Goal: Find contact information: Find contact information

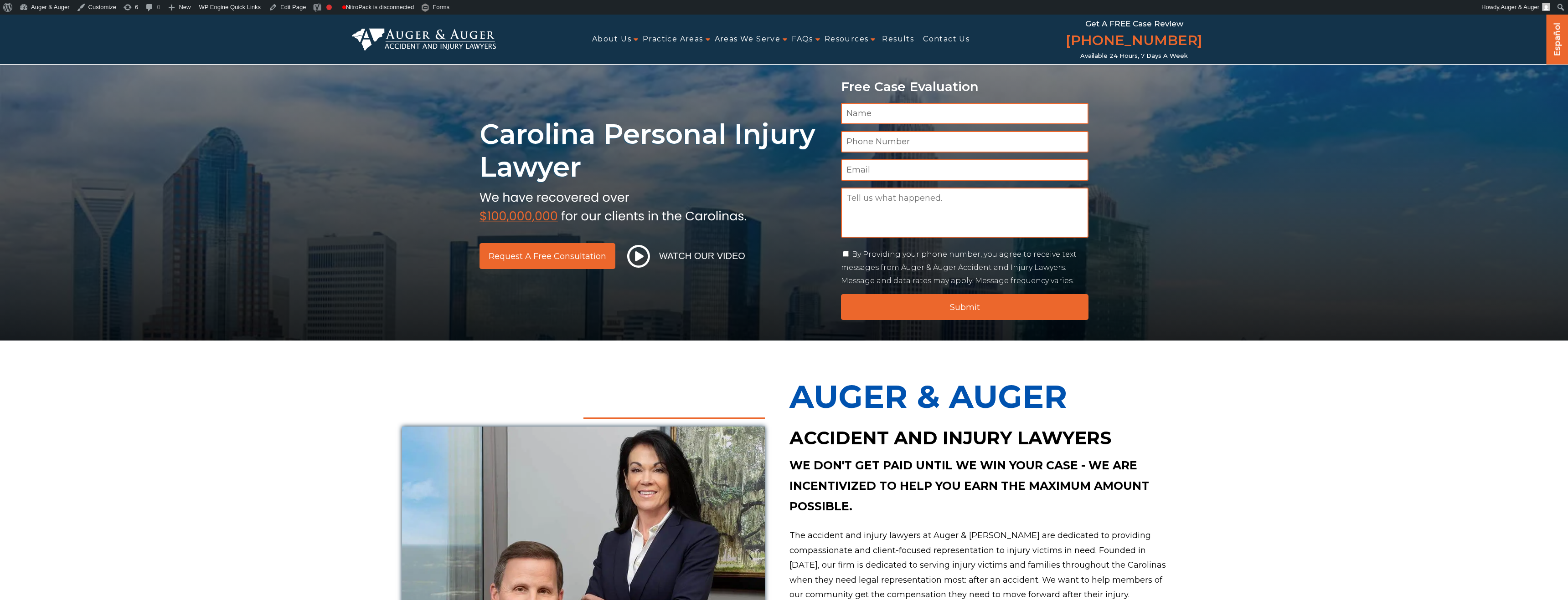
scroll to position [4, 0]
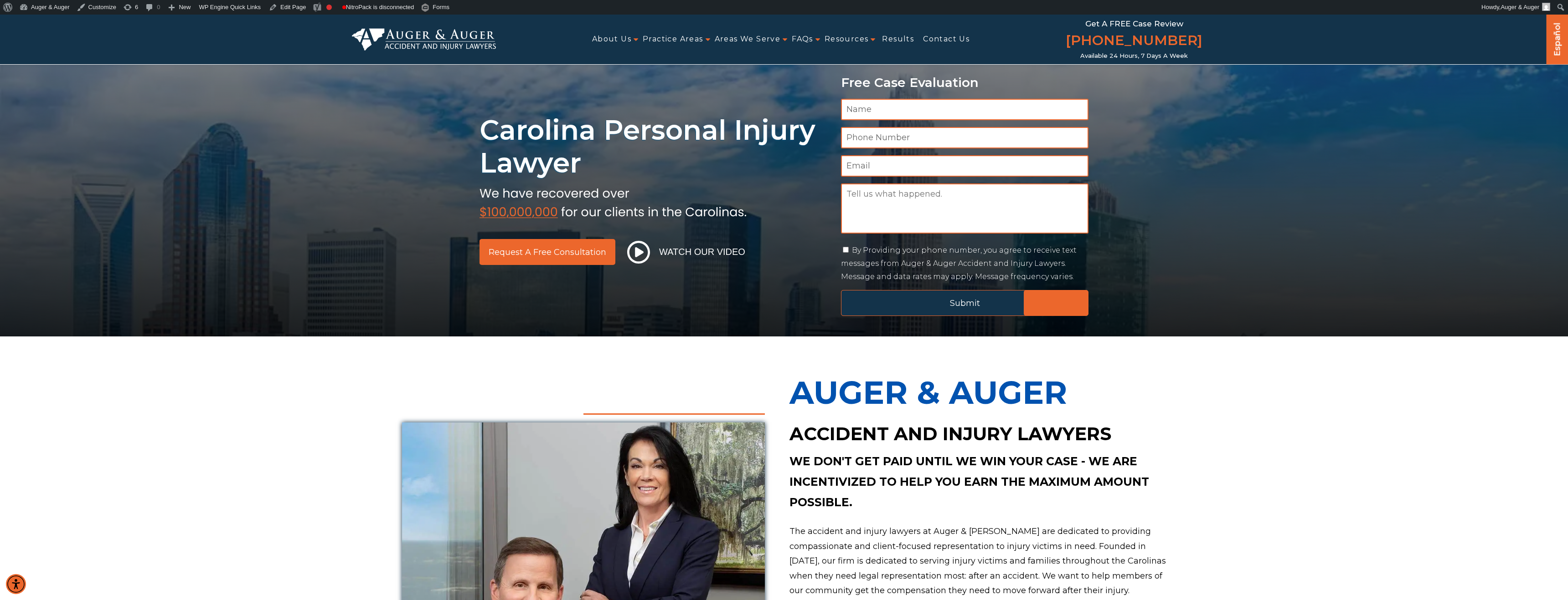
click at [937, 304] on input "Submit" at bounding box center [964, 303] width 248 height 26
click at [888, 305] on input "Submit" at bounding box center [964, 303] width 248 height 26
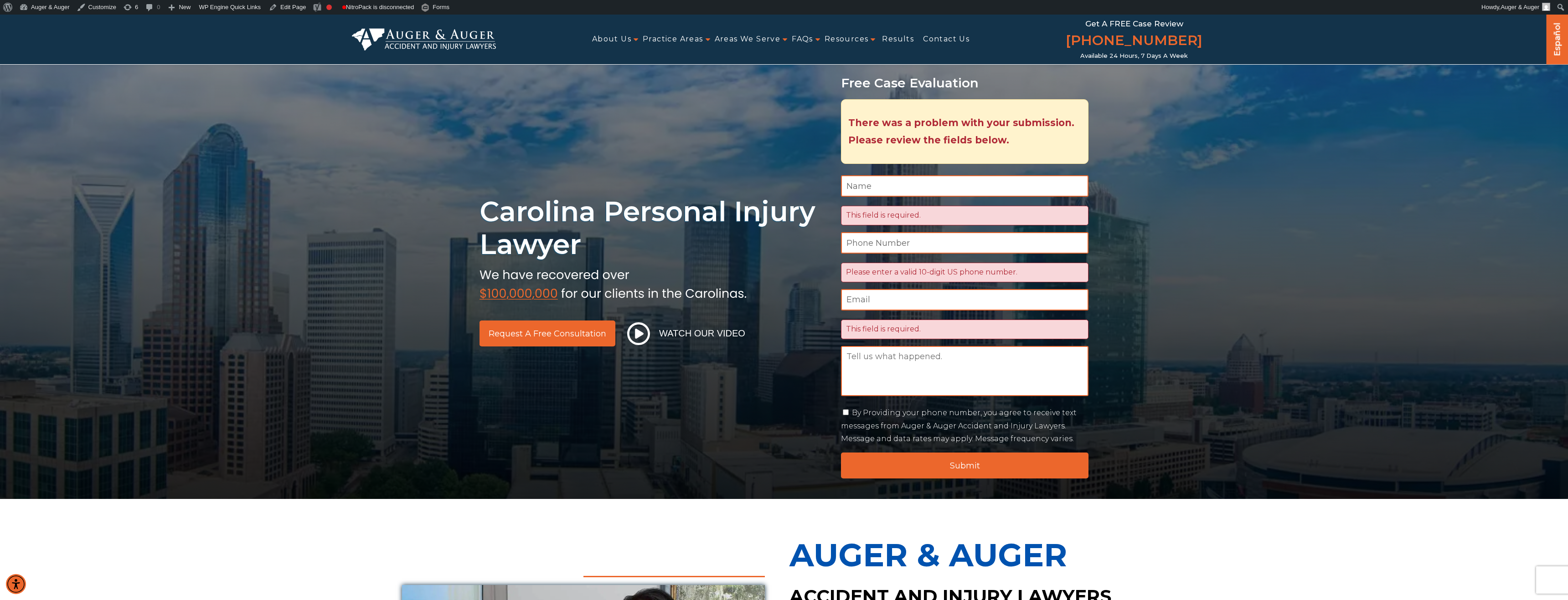
scroll to position [0, 0]
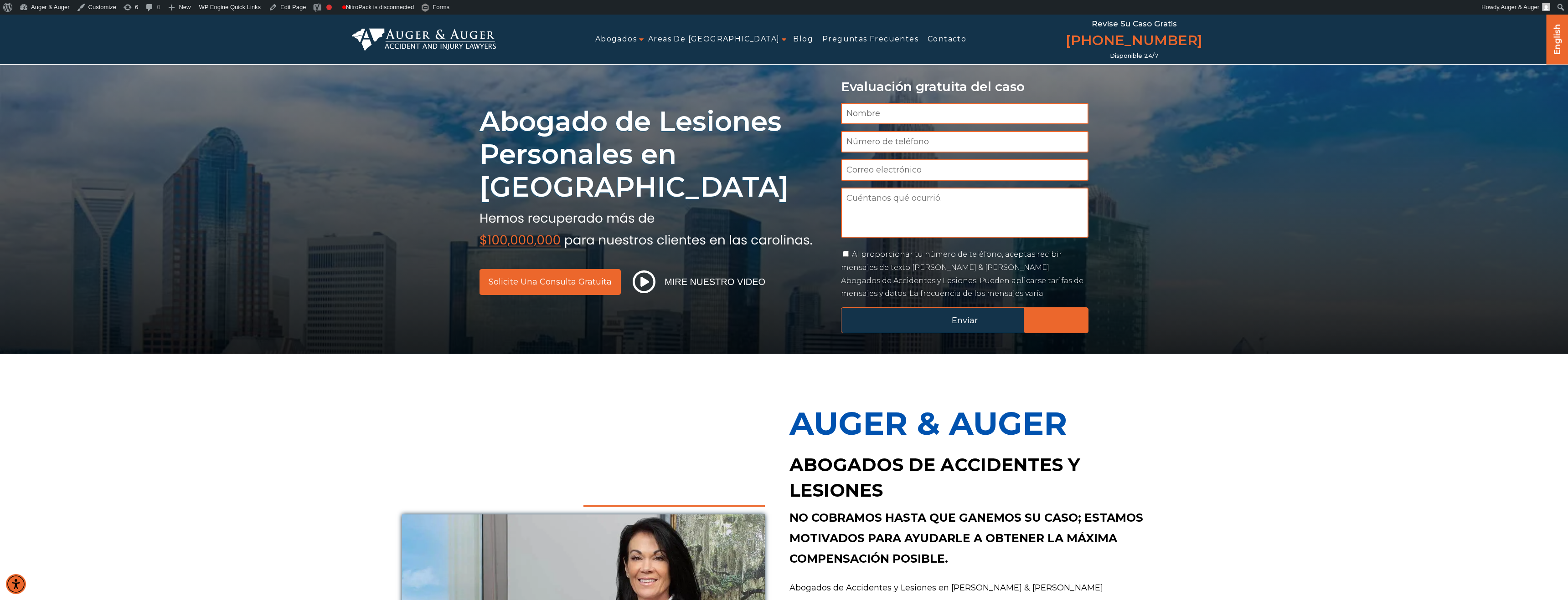
click at [899, 320] on input "Enviar" at bounding box center [964, 320] width 248 height 26
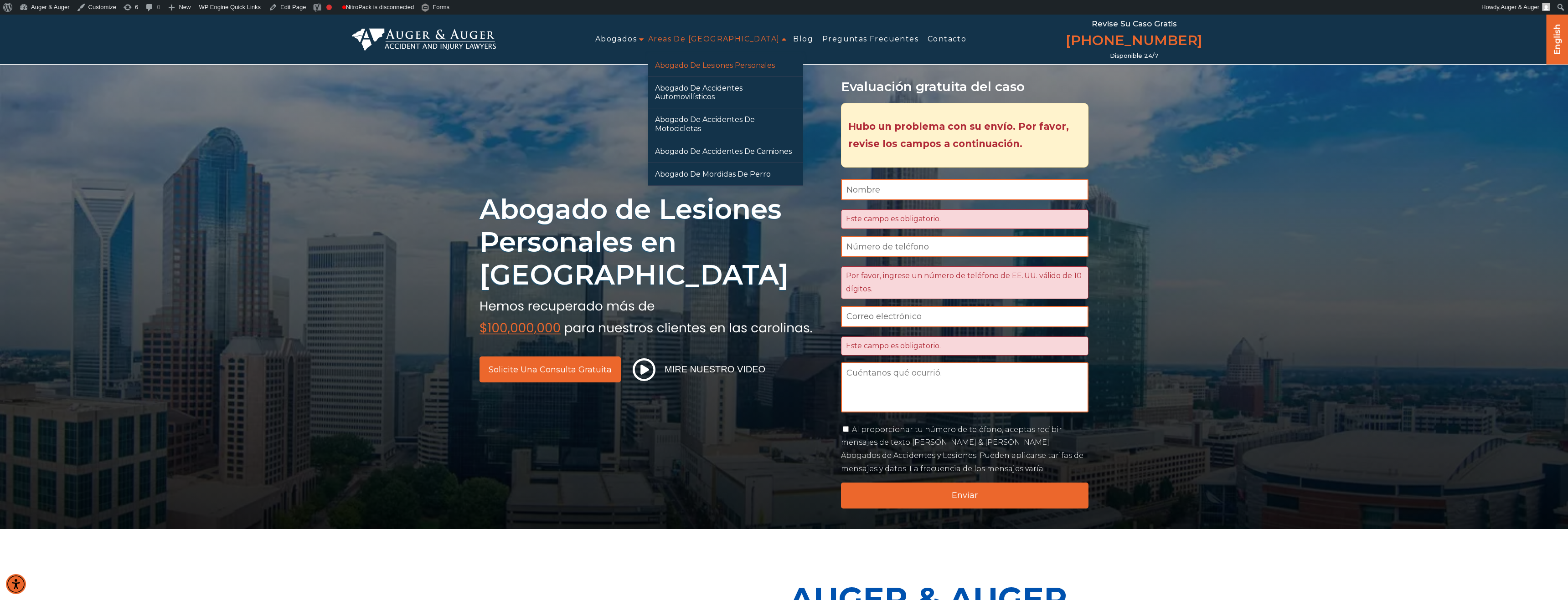
click at [711, 63] on link "Abogado de Lesiones Personales" at bounding box center [725, 65] width 155 height 22
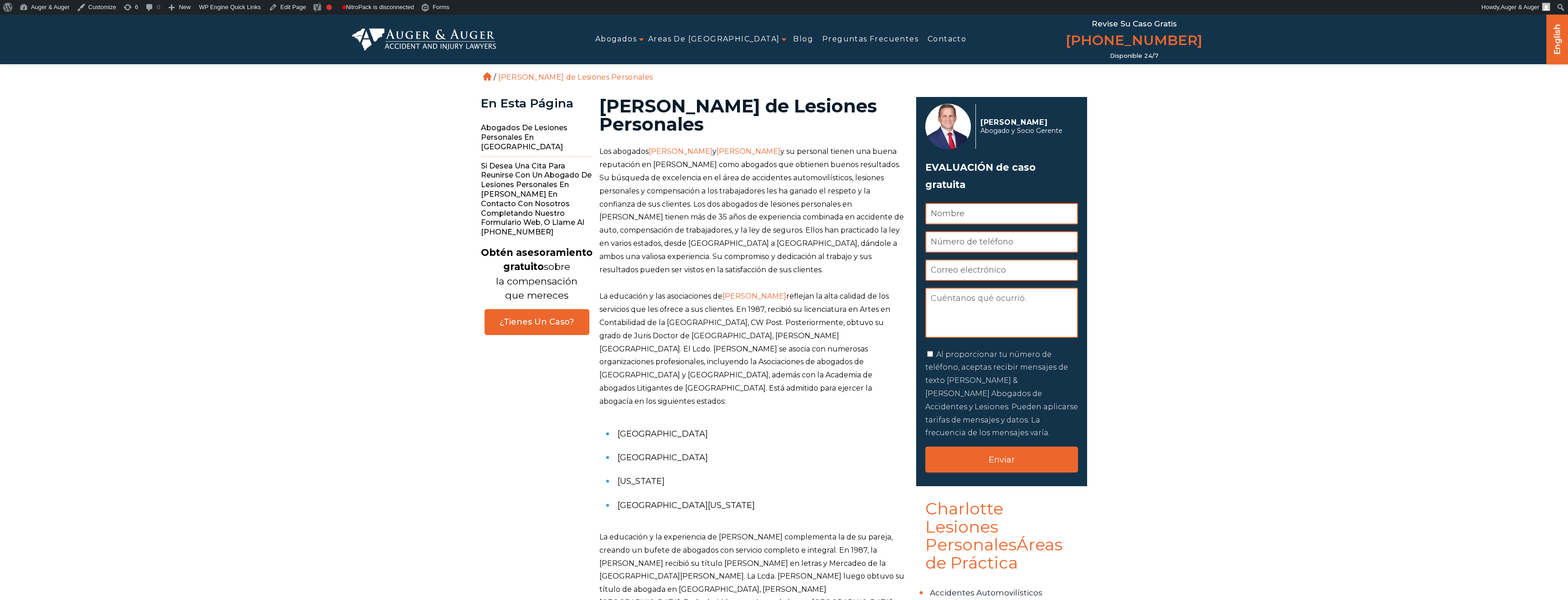
scroll to position [25, 0]
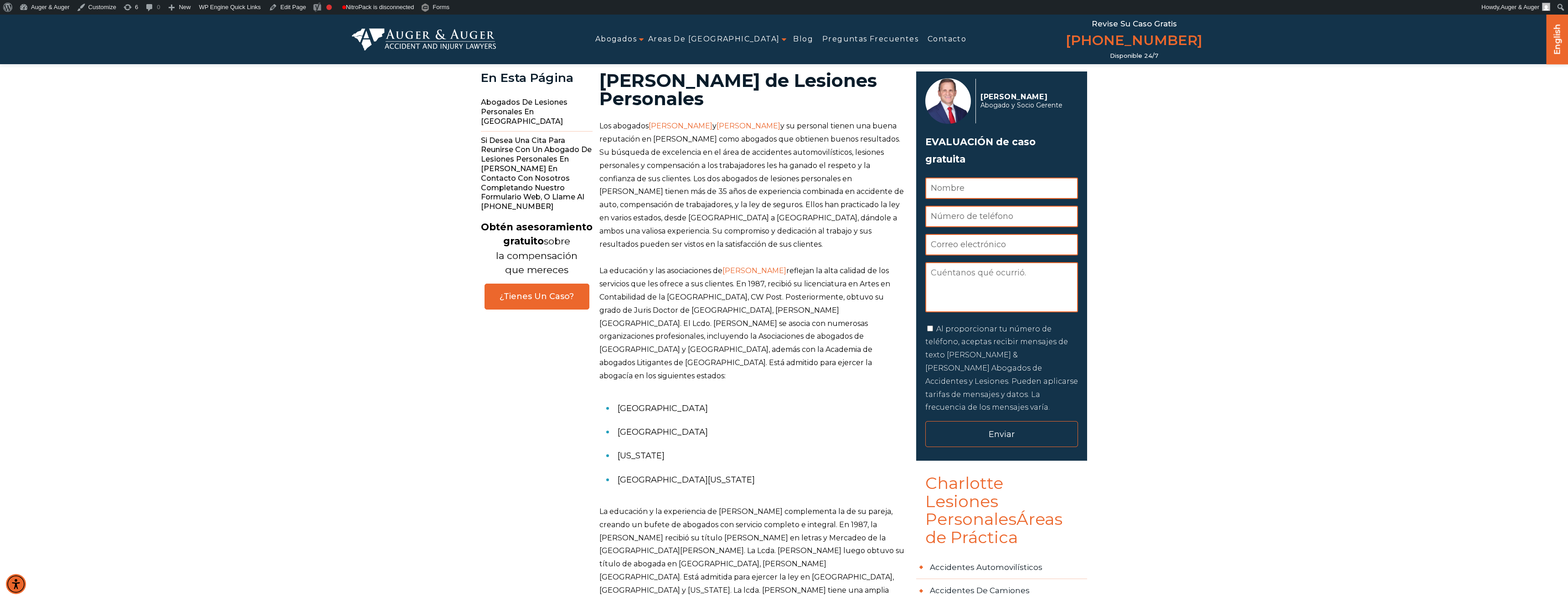
click at [974, 421] on input "Enviar" at bounding box center [1002, 434] width 153 height 26
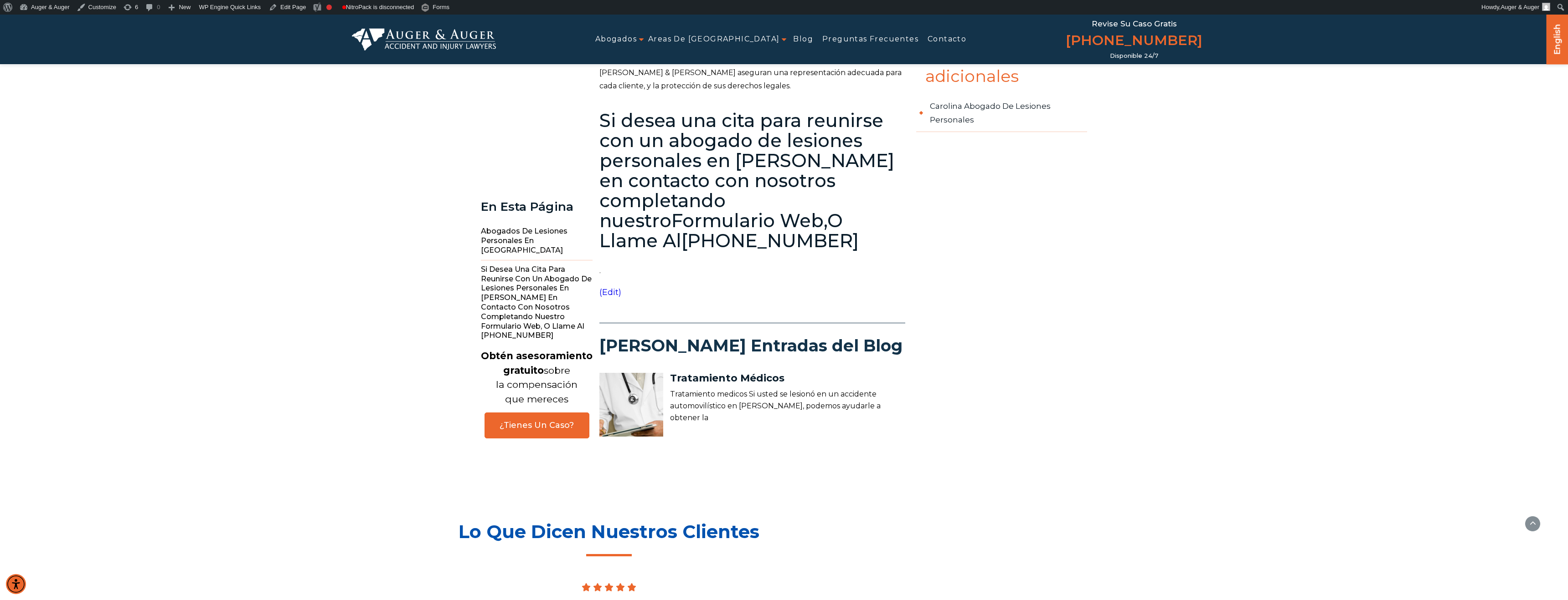
scroll to position [349, 0]
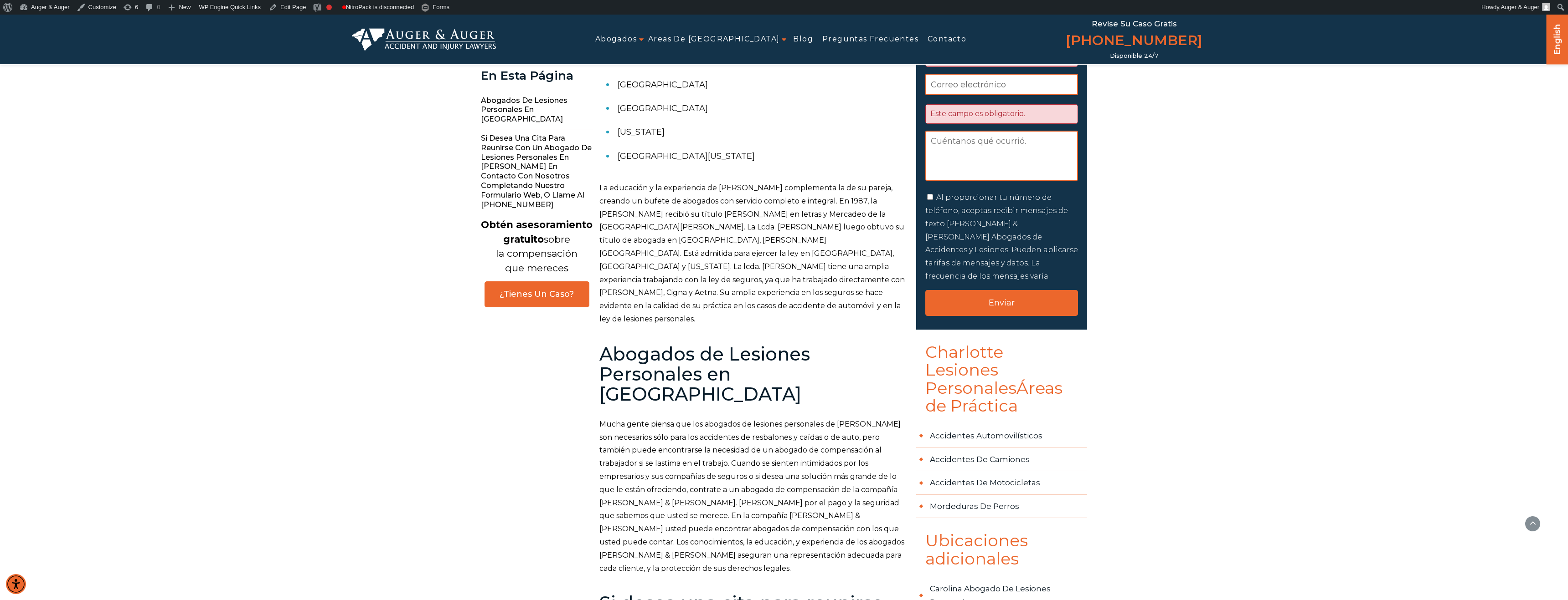
click at [423, 40] on img at bounding box center [424, 39] width 144 height 22
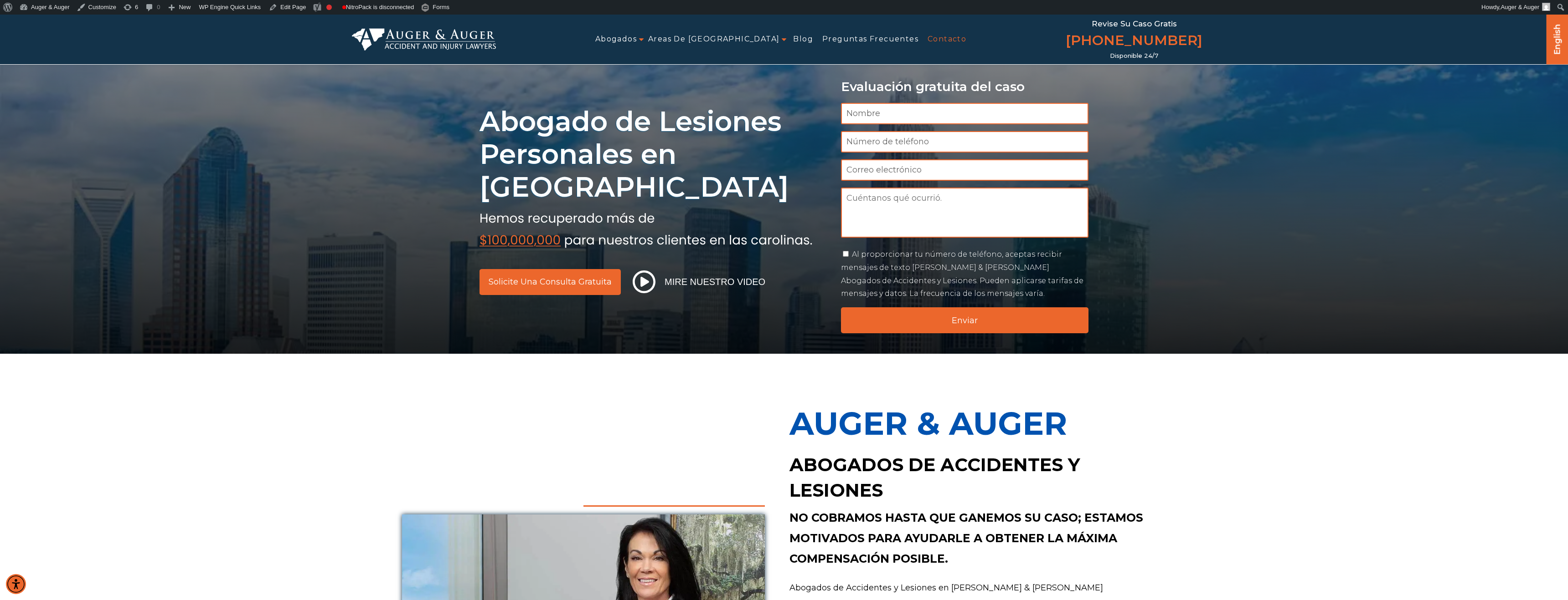
click at [927, 40] on link "Contacto" at bounding box center [946, 39] width 39 height 21
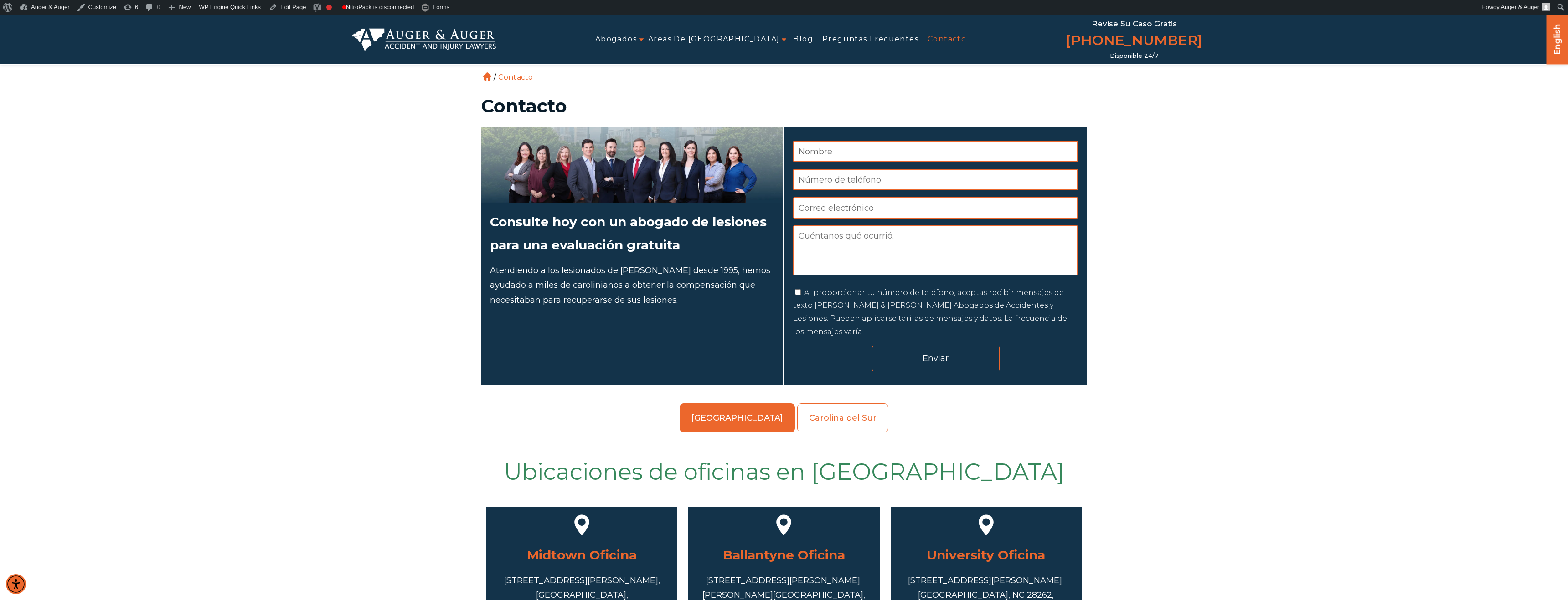
click at [923, 348] on input "Enviar" at bounding box center [936, 358] width 128 height 26
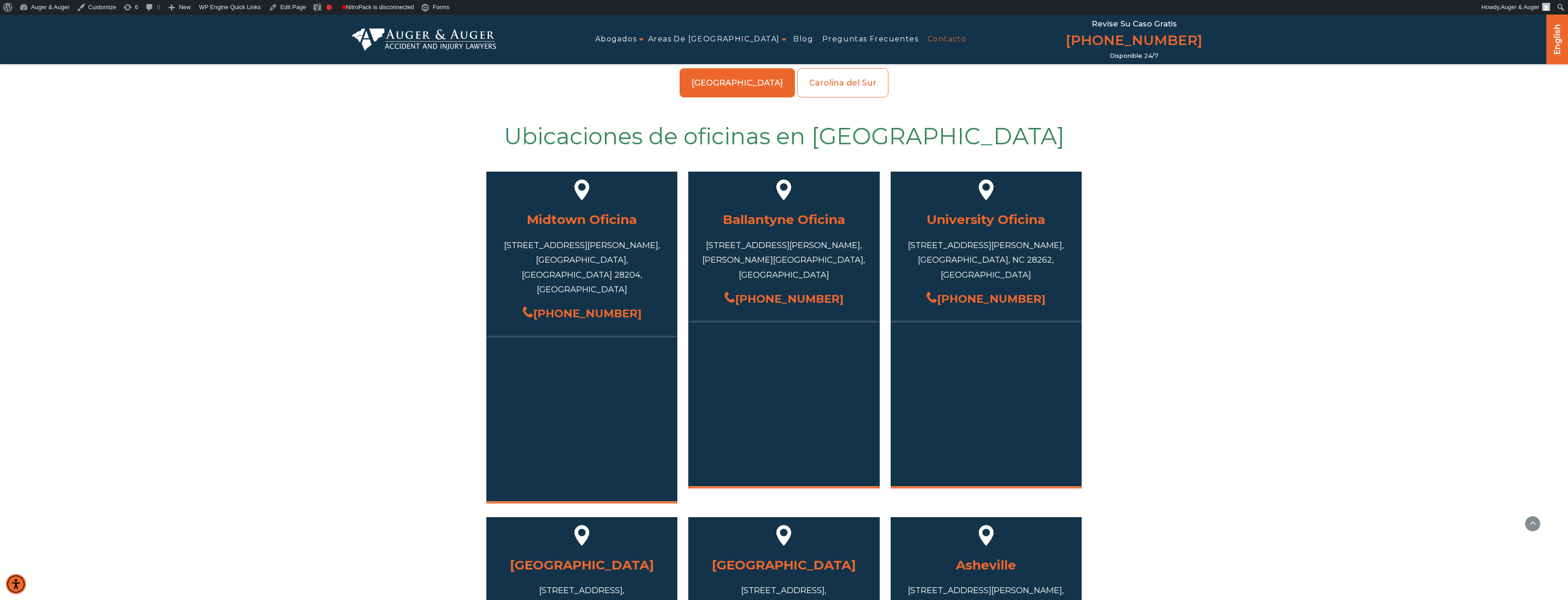
scroll to position [407, 0]
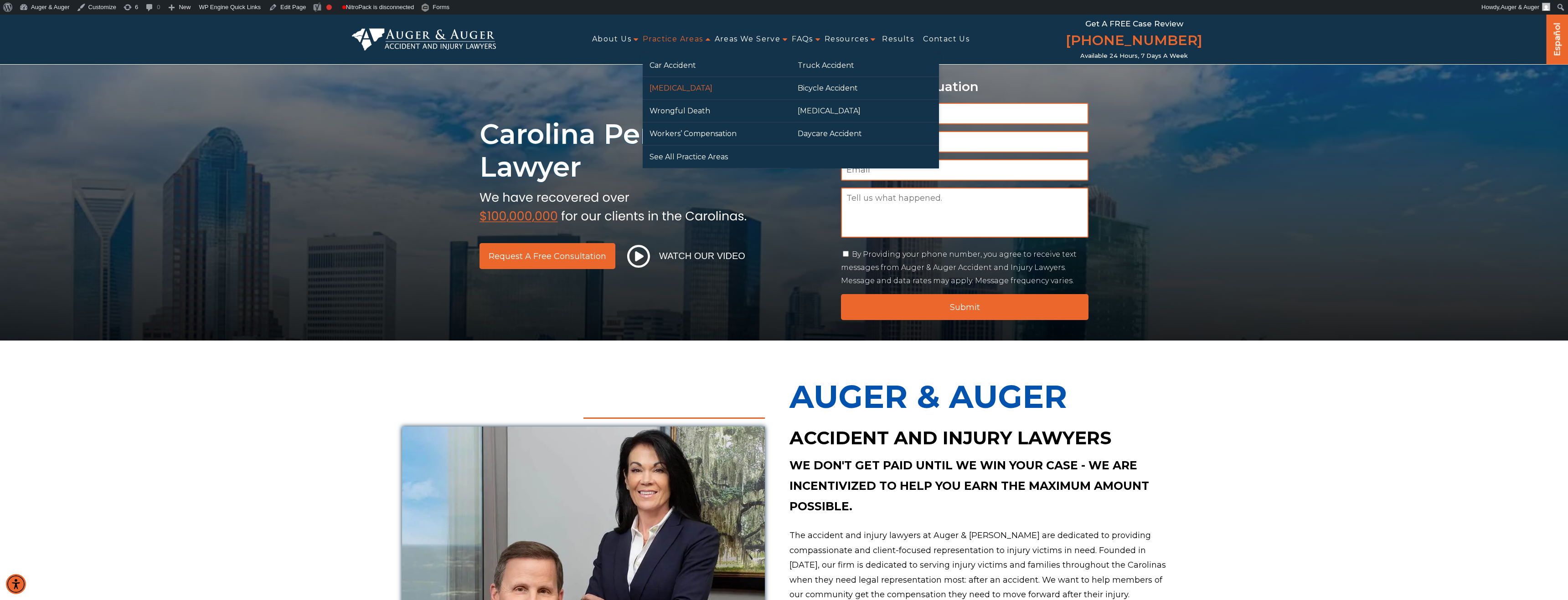
click at [678, 85] on link "[MEDICAL_DATA]" at bounding box center [716, 88] width 149 height 22
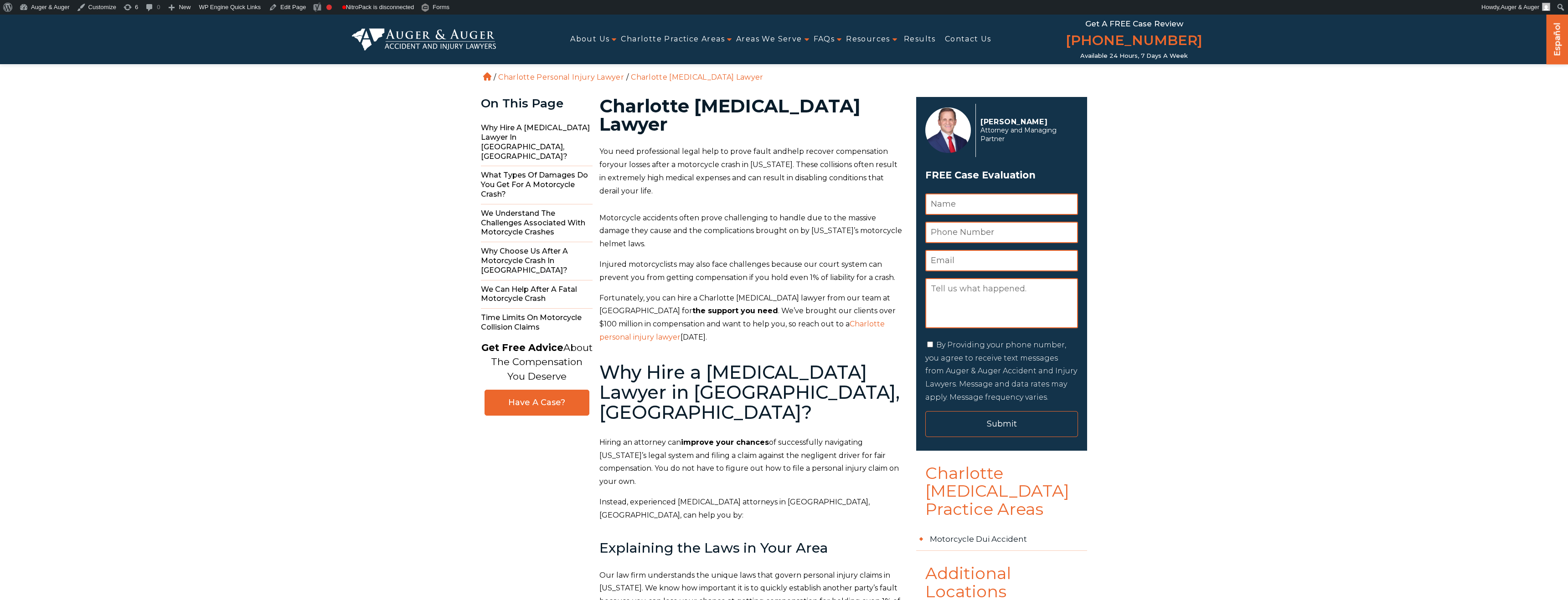
click at [979, 424] on input "Submit" at bounding box center [1002, 424] width 153 height 26
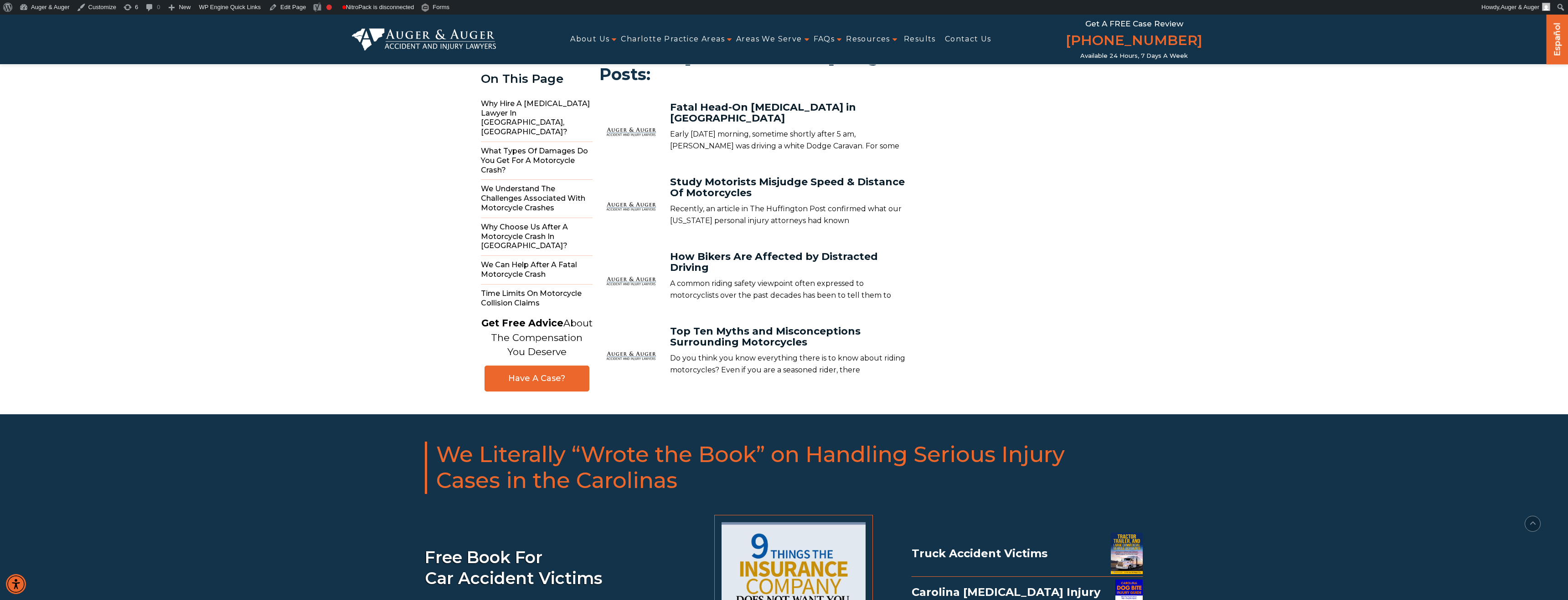
scroll to position [5326, 0]
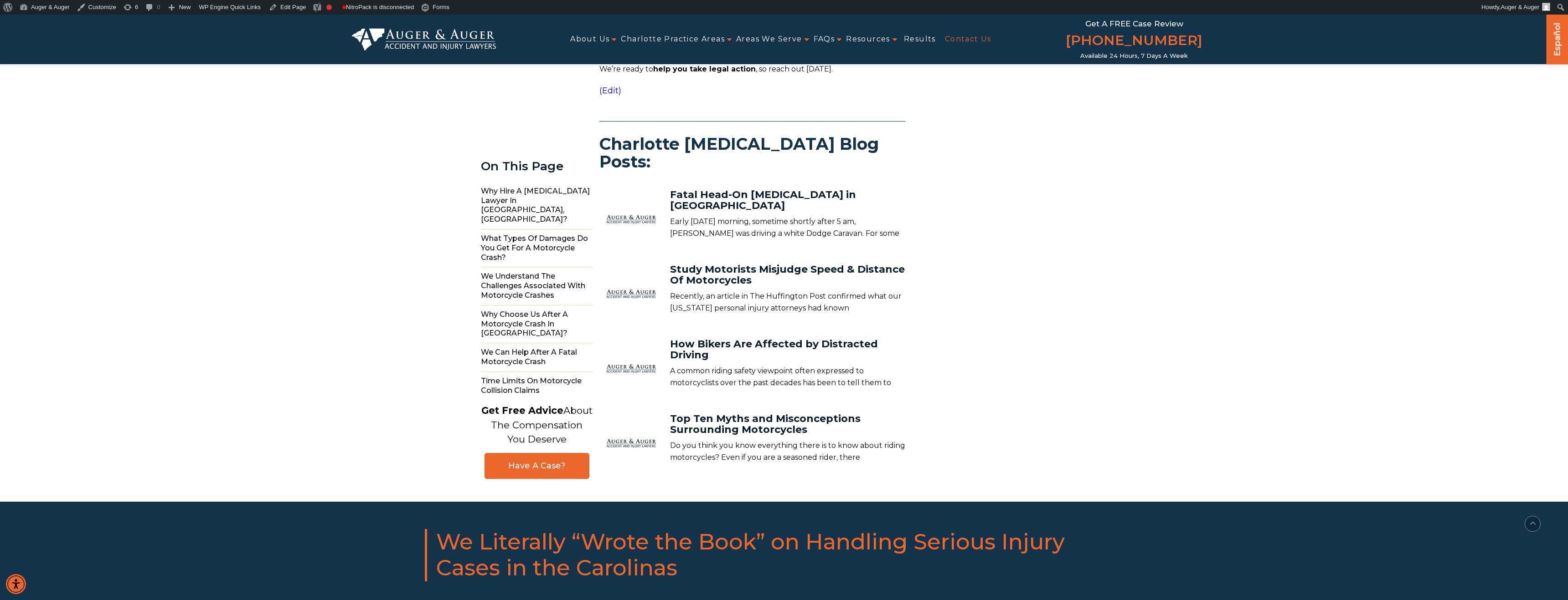
click at [967, 35] on link "Contact Us" at bounding box center [969, 39] width 47 height 21
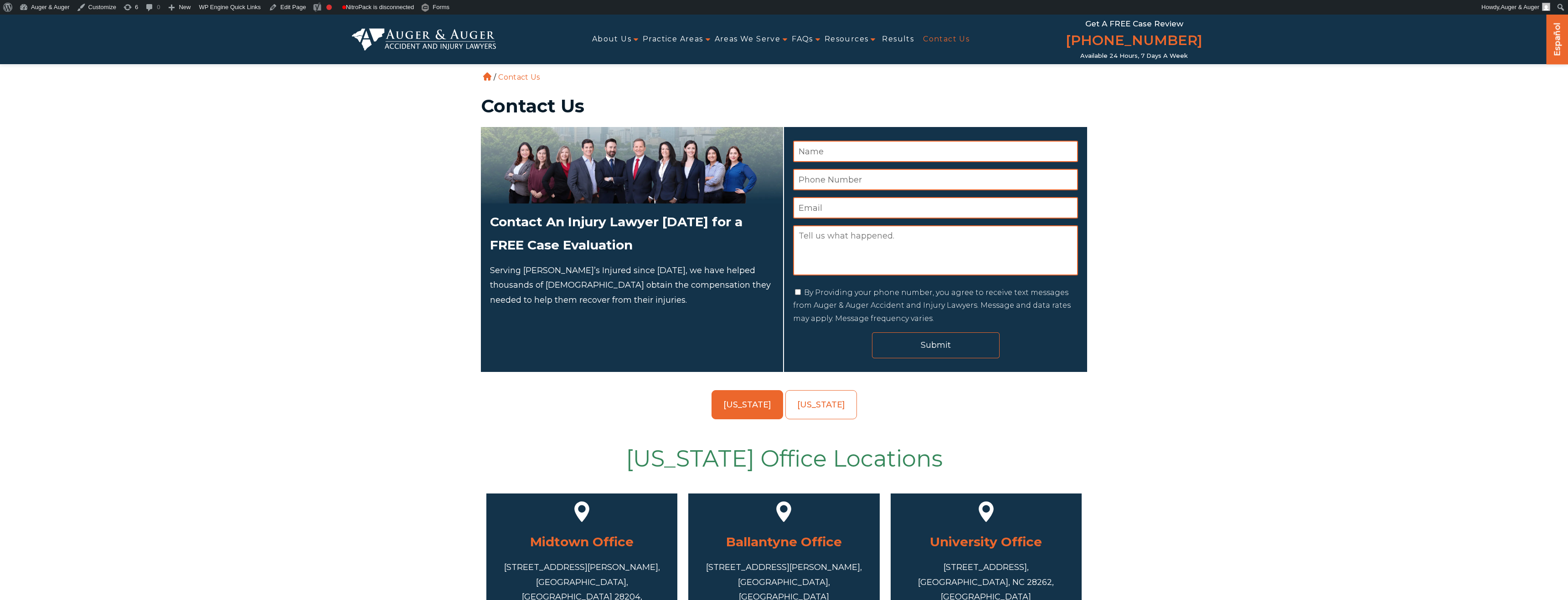
click at [923, 345] on input "Submit" at bounding box center [936, 345] width 128 height 26
click at [892, 350] on input "Submit" at bounding box center [936, 345] width 128 height 26
click at [976, 345] on input "Submit" at bounding box center [936, 345] width 128 height 26
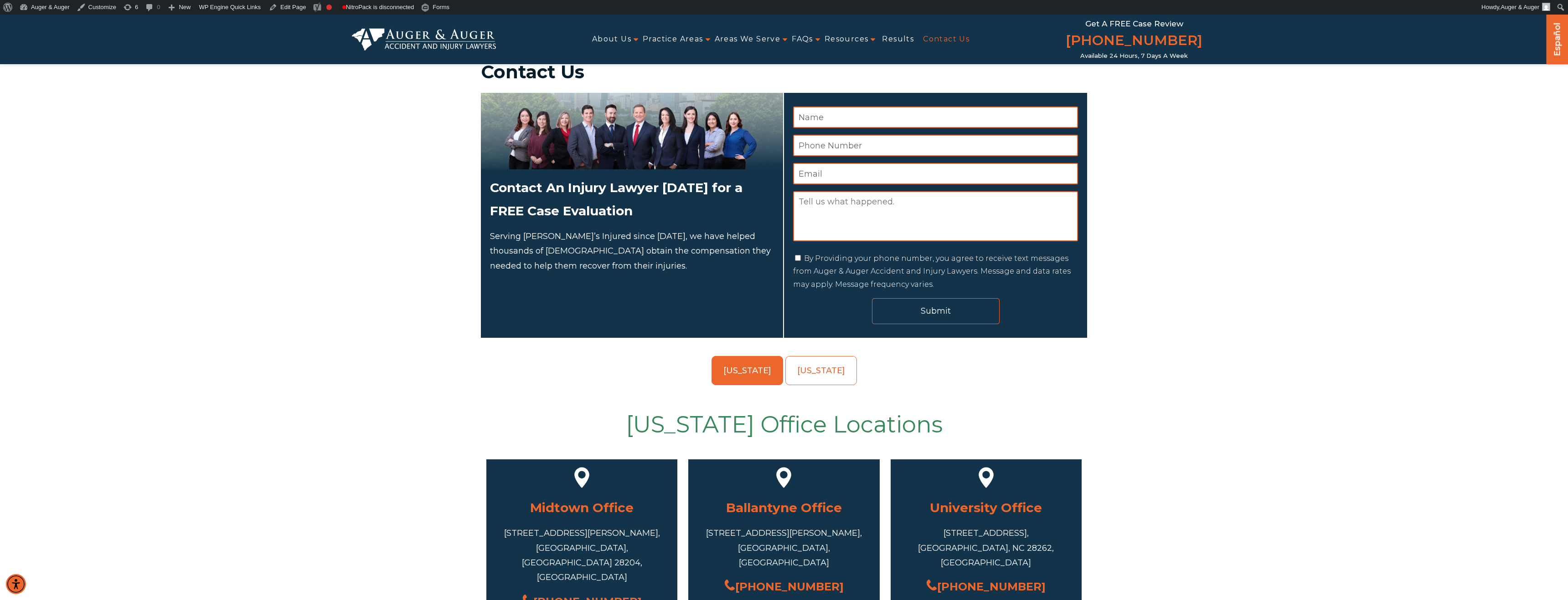
click at [929, 306] on input "Submit" at bounding box center [936, 311] width 128 height 26
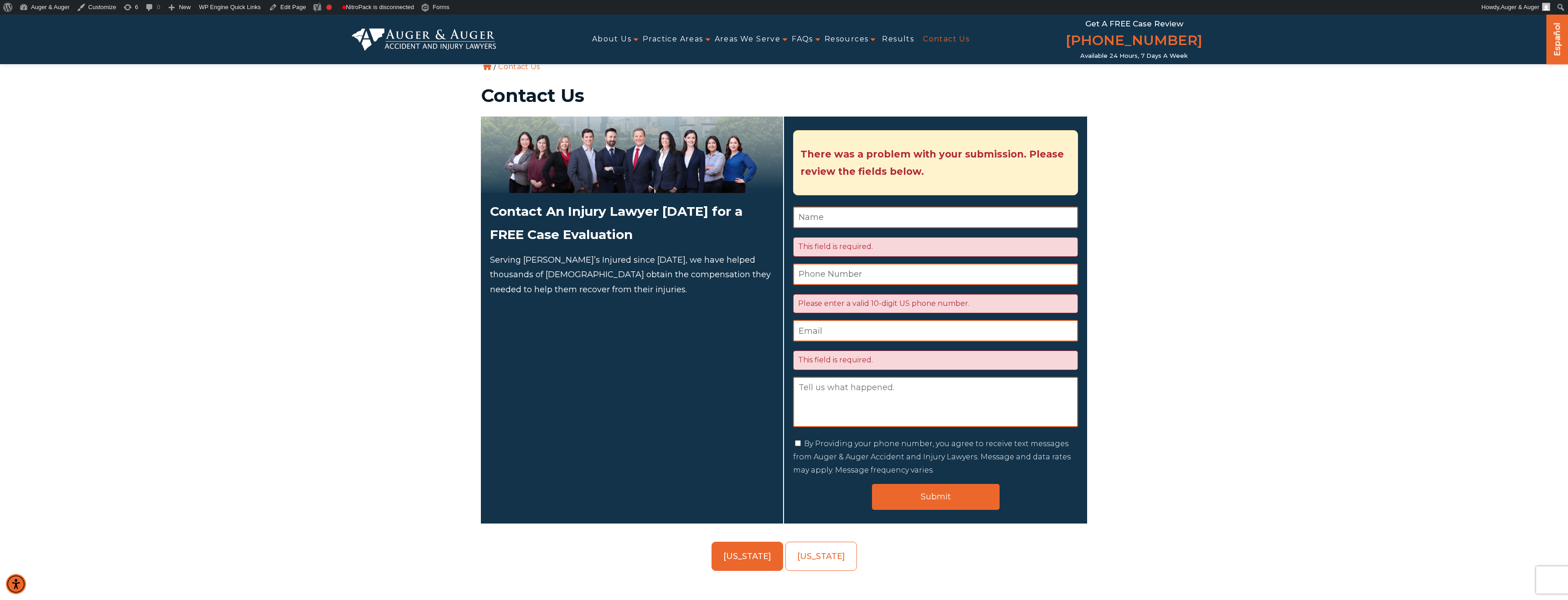
scroll to position [0, 0]
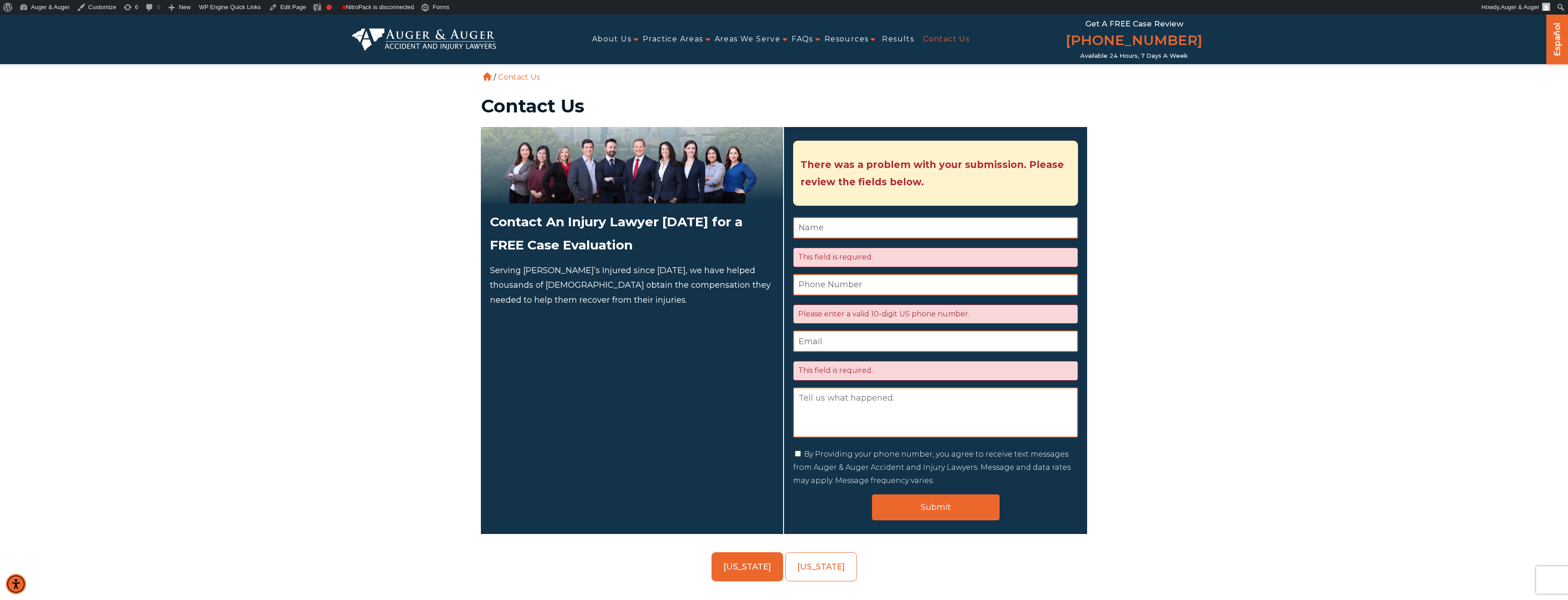
click at [440, 37] on img at bounding box center [424, 39] width 144 height 22
